Goal: Transaction & Acquisition: Purchase product/service

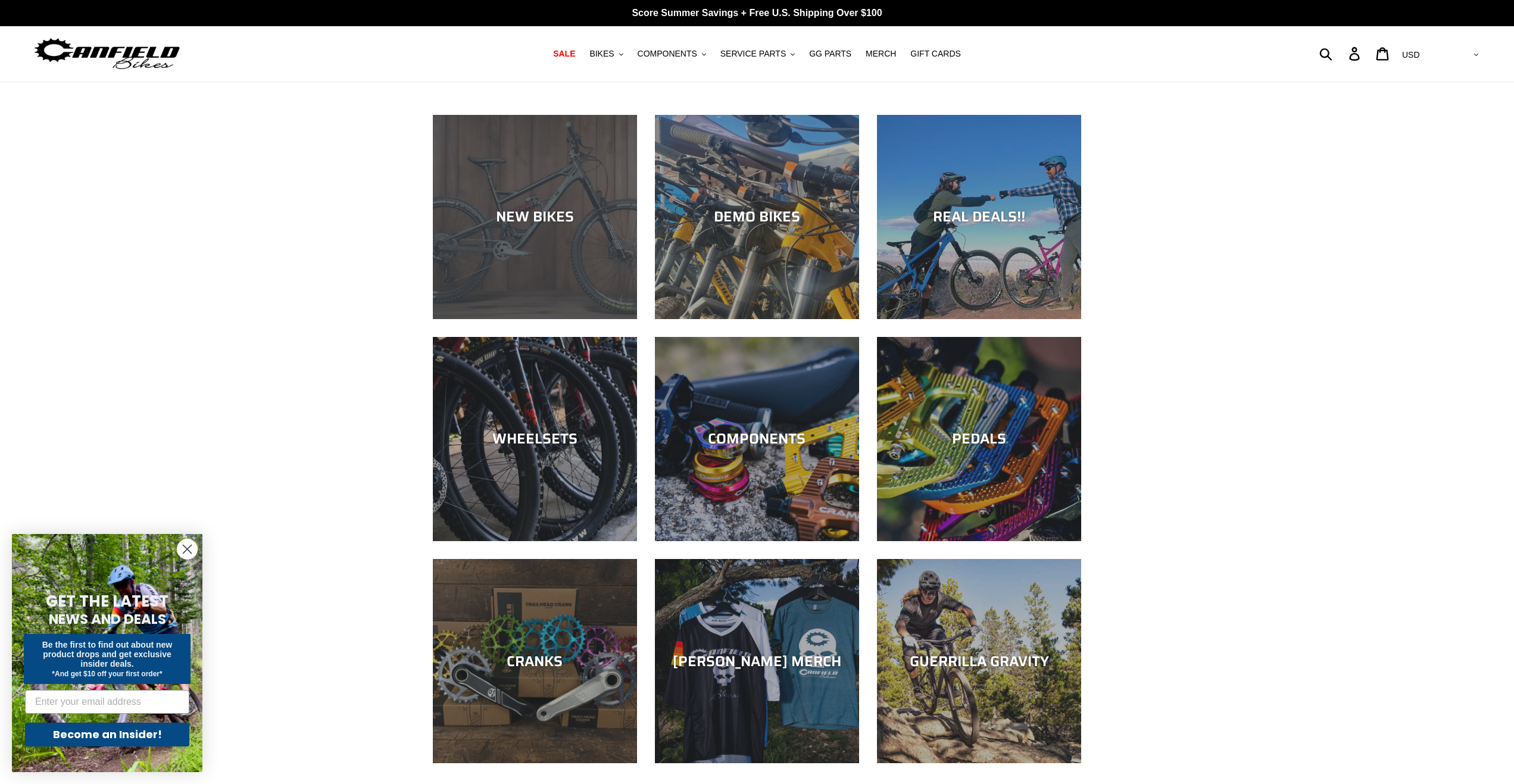
click at [537, 319] on div "NEW BIKES" at bounding box center [535, 319] width 204 height 0
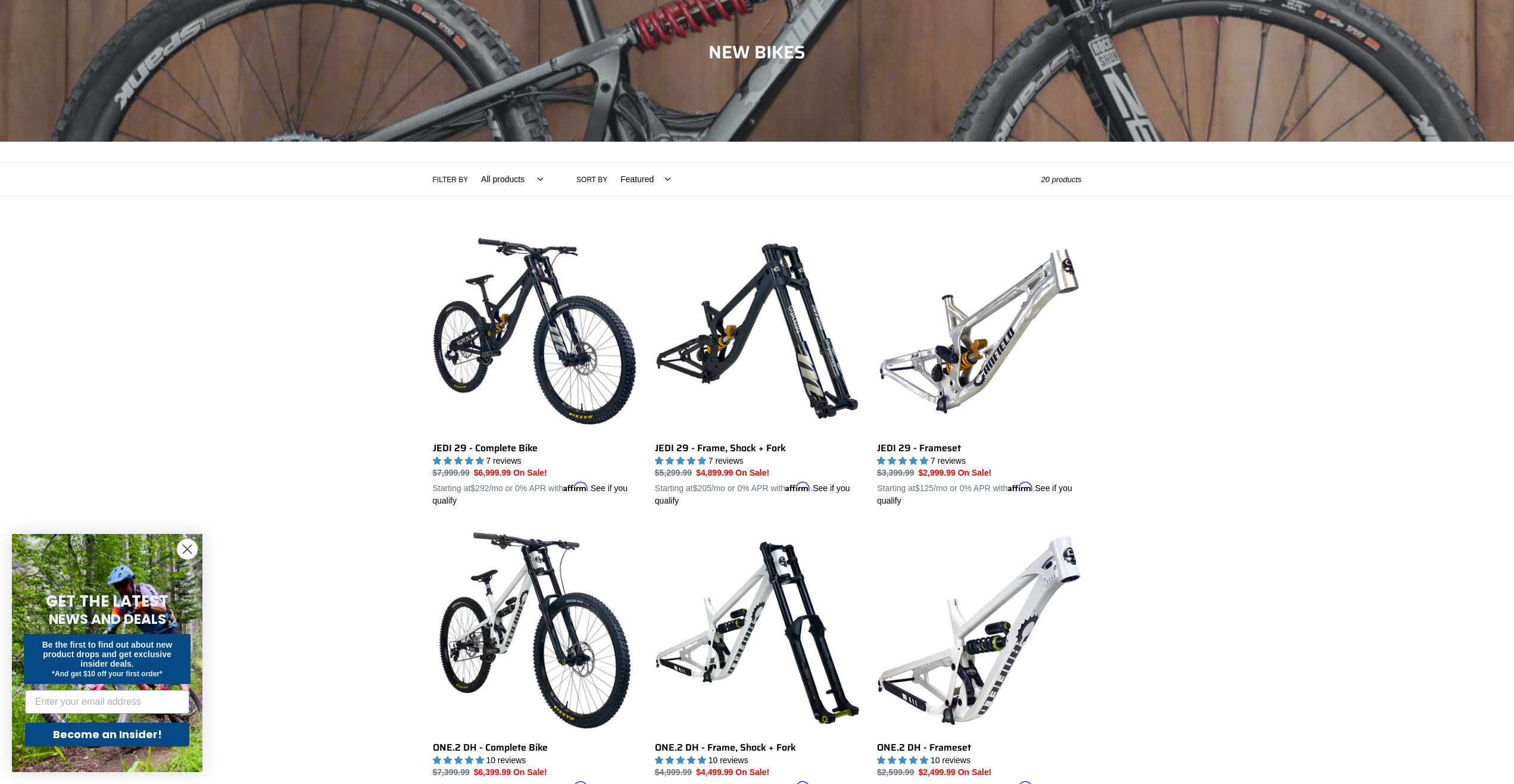
scroll to position [60, 0]
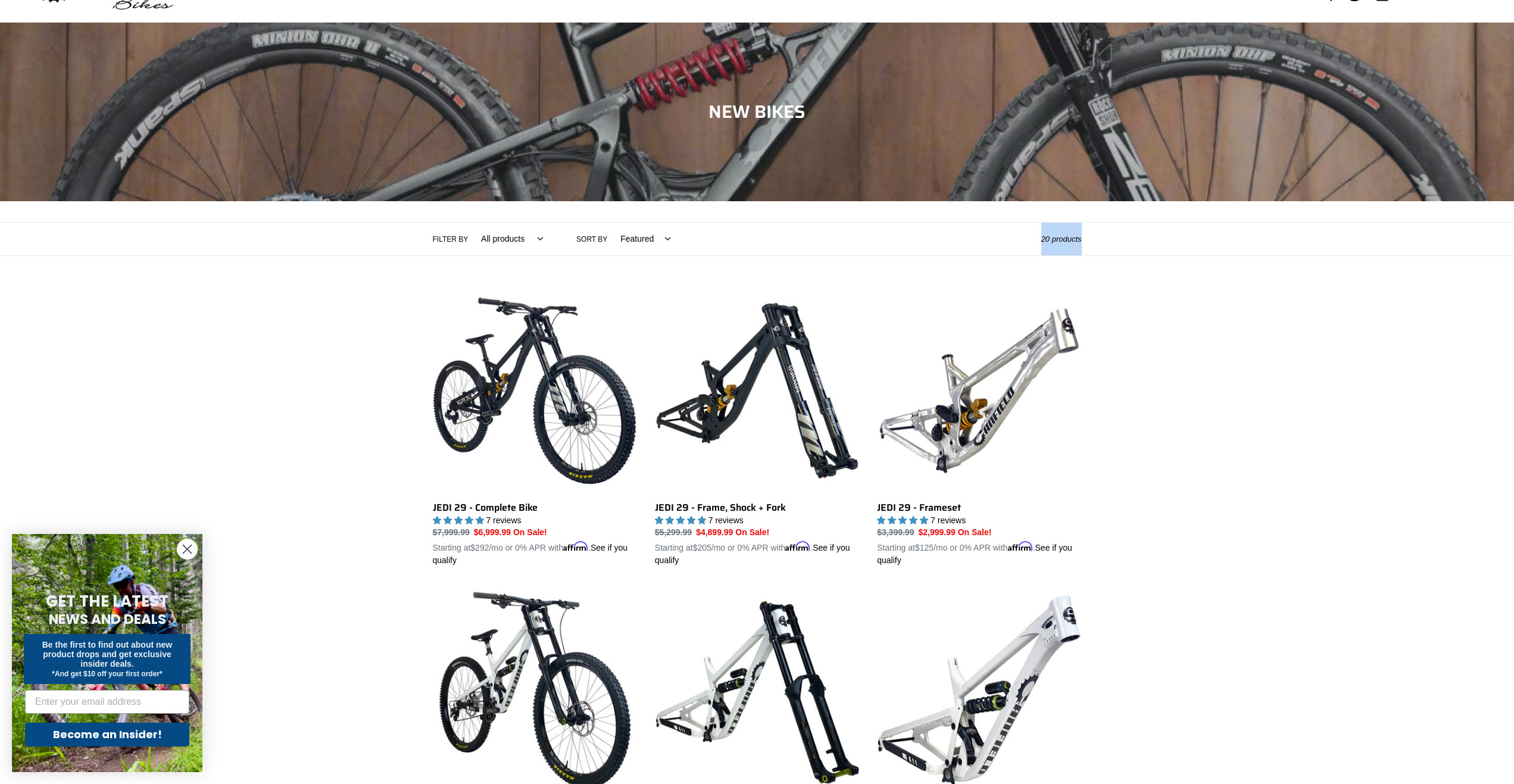
drag, startPoint x: 1080, startPoint y: 236, endPoint x: 588, endPoint y: 220, distance: 492.3
click at [790, 226] on div "Filter by All products 275 29er balance BFCM23 BFCM24 CBF [GEOGRAPHIC_DATA] [GE…" at bounding box center [758, 239] width 649 height 33
click at [628, 237] on select "Featured Best selling Alphabetically, A-Z Alphabetically, Z-A Price, low to hig…" at bounding box center [643, 239] width 66 height 33
select select "price-ascending"
click at [610, 223] on select "Featured Best selling Alphabetically, A-Z Alphabetically, Z-A Price, low to hig…" at bounding box center [643, 239] width 66 height 33
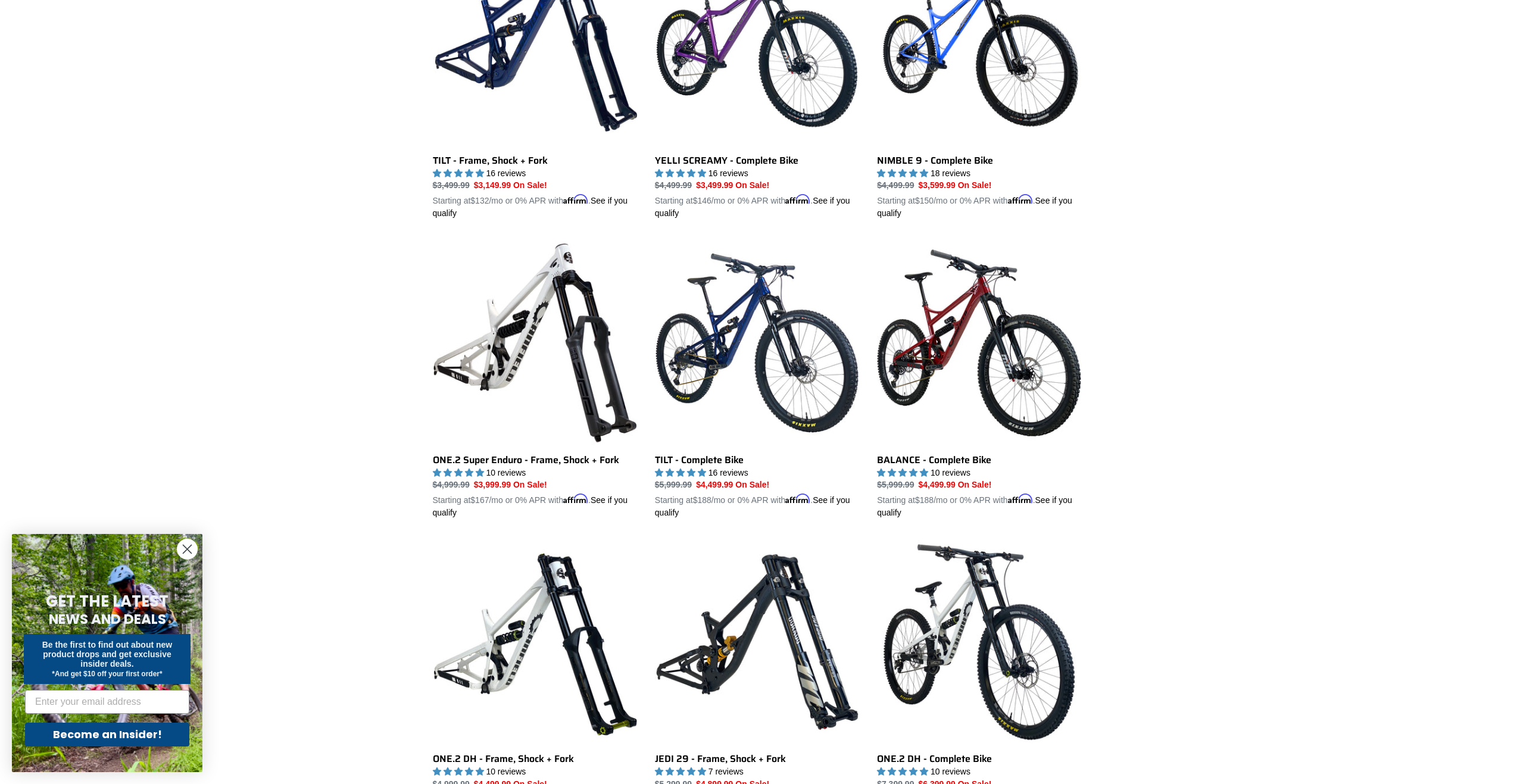
scroll to position [1423, 0]
